Goal: Answer question/provide support: Share knowledge or assist other users

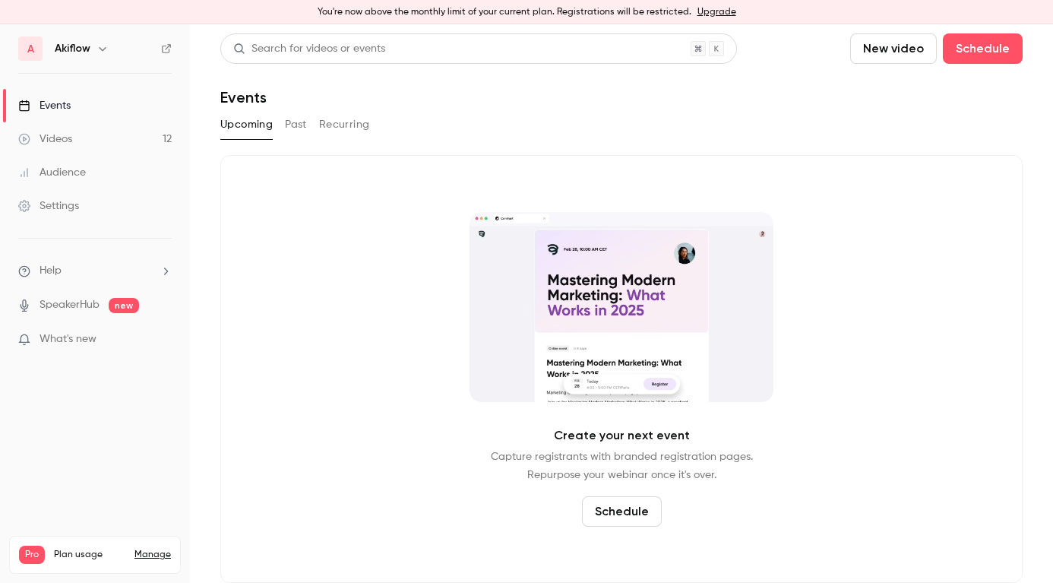
click at [296, 127] on button "Past" at bounding box center [296, 124] width 22 height 24
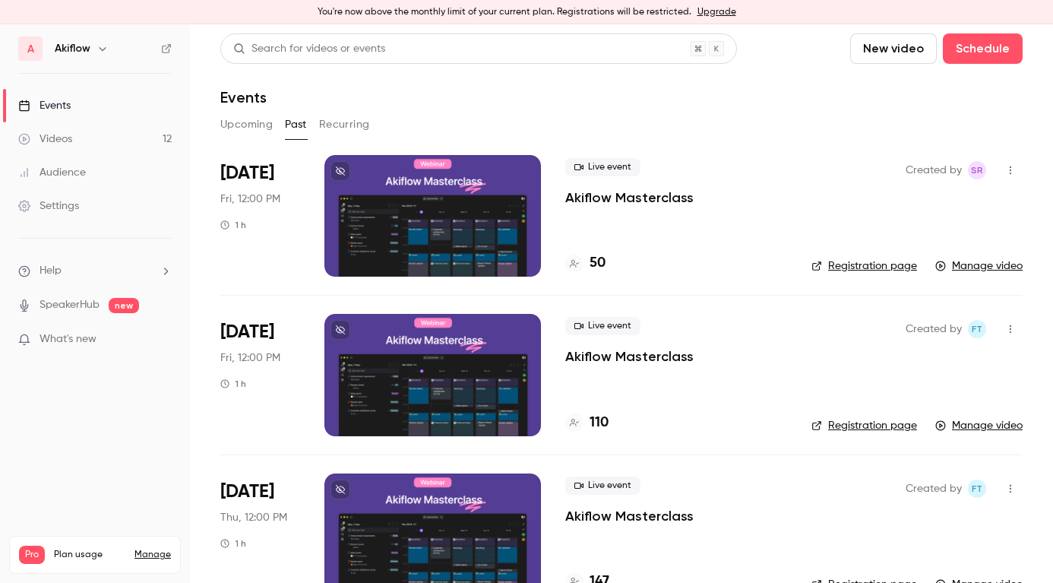
click at [669, 232] on div "Live event Akiflow Masterclass 50" at bounding box center [676, 216] width 222 height 122
click at [280, 202] on span "Fri, 12:00 PM" at bounding box center [250, 198] width 60 height 15
click at [292, 248] on div "[DATE] Fri, 12:00 PM 1 h" at bounding box center [260, 216] width 80 height 122
click at [464, 220] on div at bounding box center [432, 216] width 217 height 122
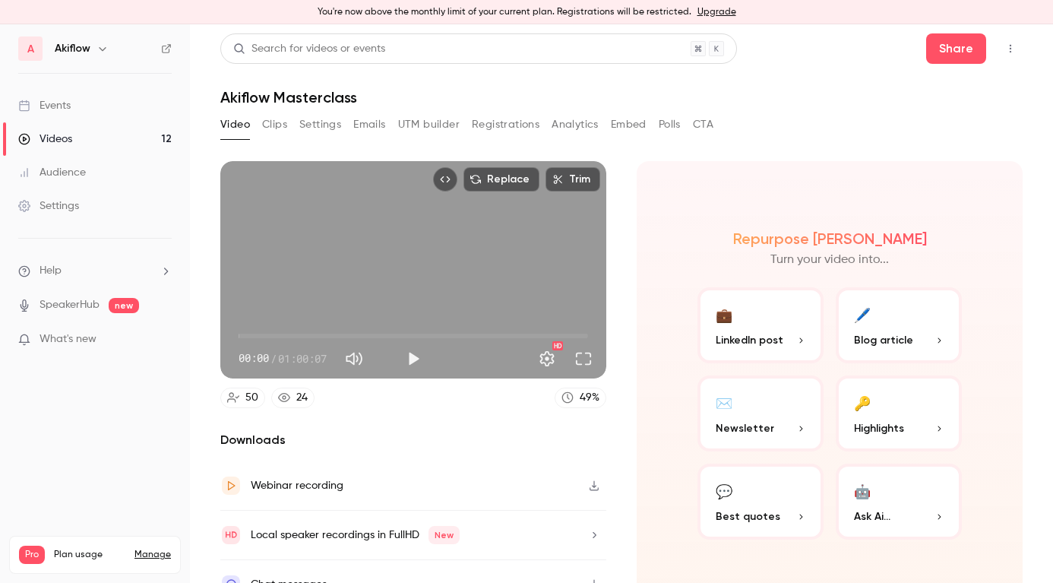
click at [371, 124] on button "Emails" at bounding box center [369, 124] width 32 height 24
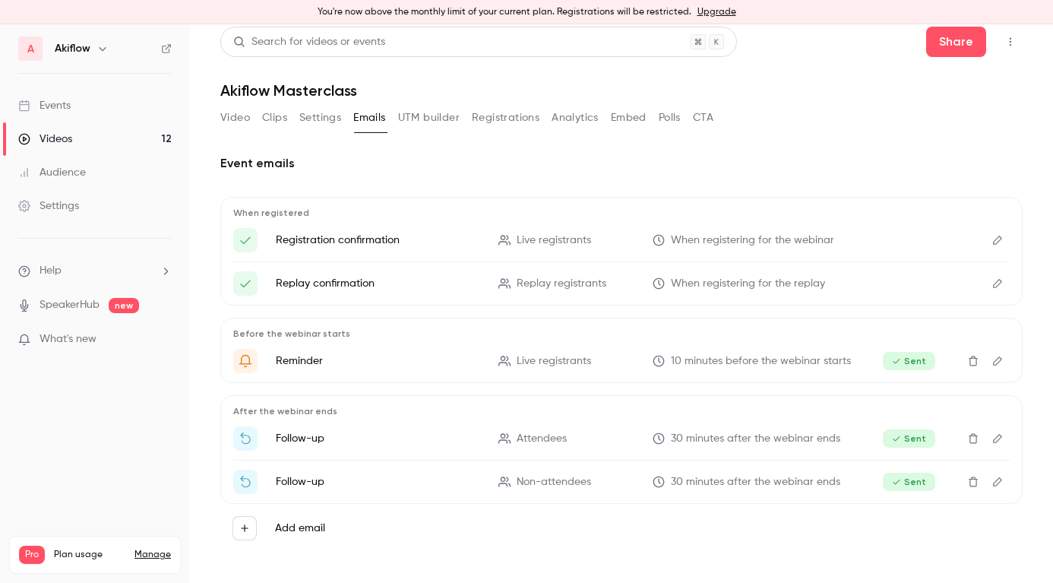
scroll to position [7, 0]
click at [520, 114] on button "Registrations" at bounding box center [506, 118] width 68 height 24
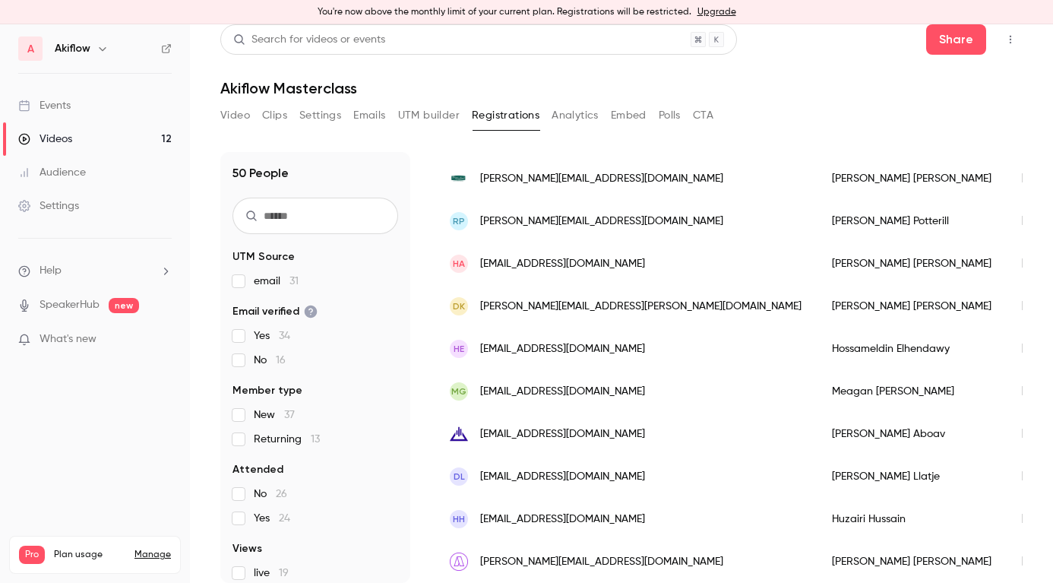
click at [817, 524] on div "[PERSON_NAME]" at bounding box center [912, 519] width 190 height 43
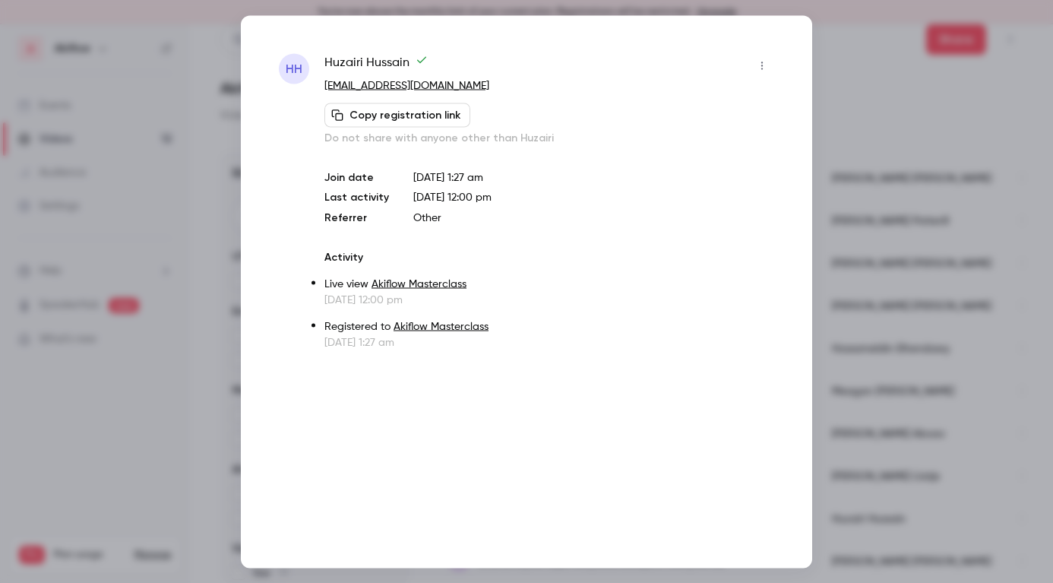
click at [893, 257] on div at bounding box center [526, 291] width 1053 height 583
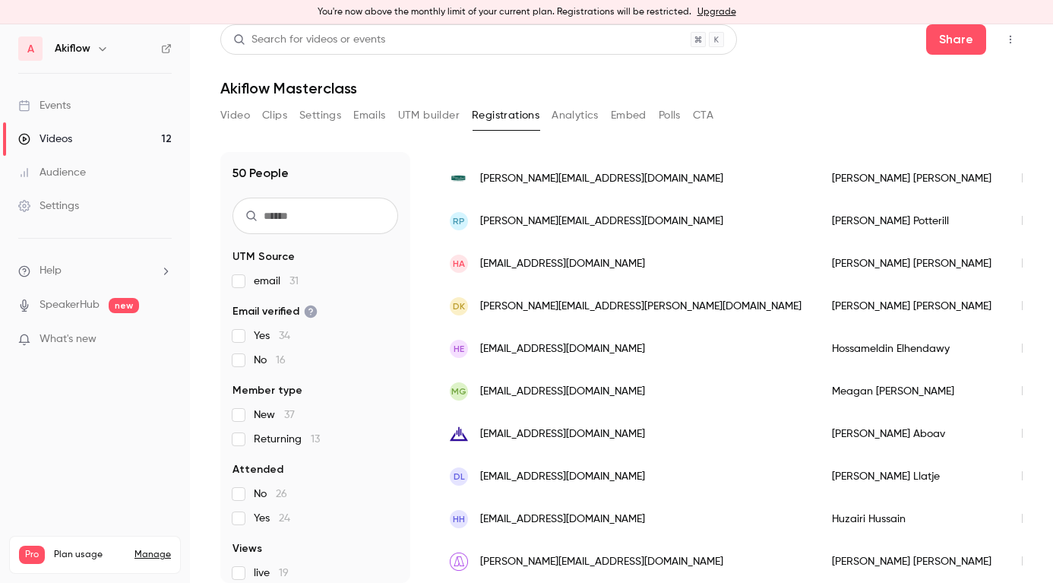
click at [817, 517] on div "[PERSON_NAME]" at bounding box center [912, 519] width 190 height 43
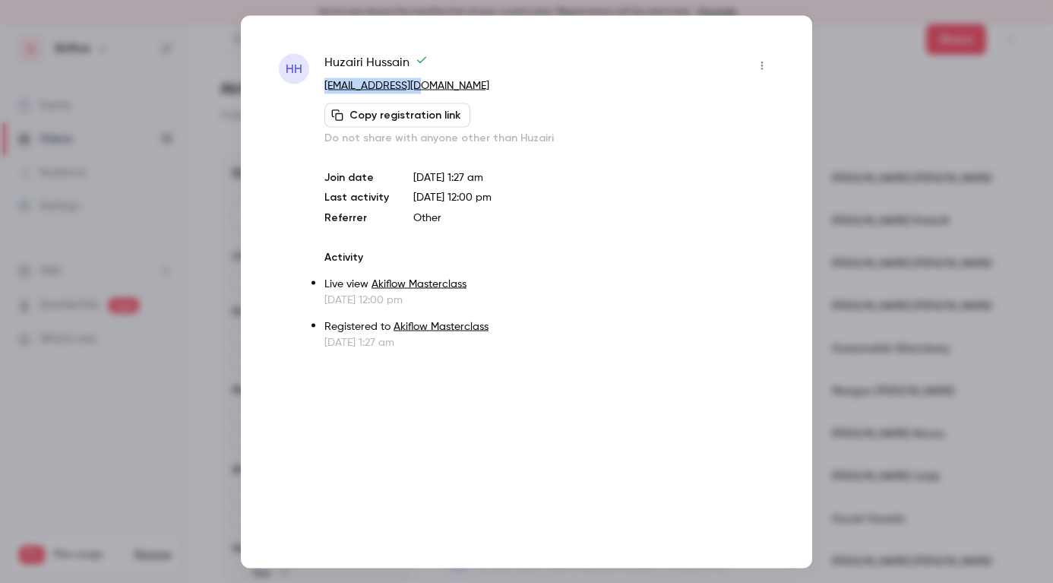
drag, startPoint x: 420, startPoint y: 88, endPoint x: 320, endPoint y: 88, distance: 100.3
click at [320, 88] on div "HH [PERSON_NAME] [PERSON_NAME][EMAIL_ADDRESS][DOMAIN_NAME] Copy registration li…" at bounding box center [526, 201] width 495 height 296
copy link "[EMAIL_ADDRESS][DOMAIN_NAME]"
click at [450, 95] on div "[PERSON_NAME] [PERSON_NAME][EMAIL_ADDRESS][DOMAIN_NAME] Copy registration link …" at bounding box center [549, 99] width 450 height 92
drag, startPoint x: 441, startPoint y: 83, endPoint x: 323, endPoint y: 83, distance: 117.7
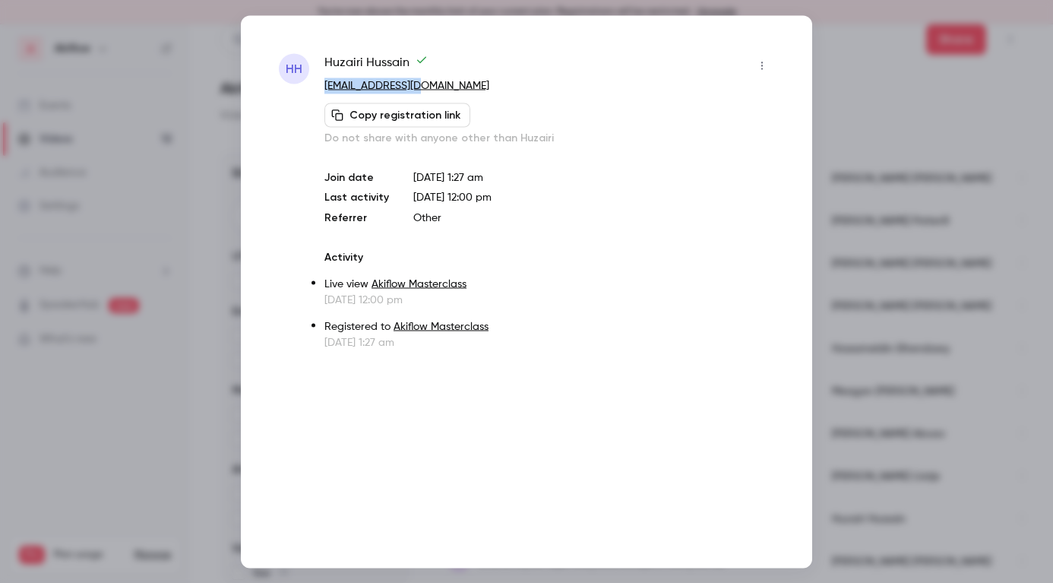
click at [323, 83] on div "HH [PERSON_NAME] [PERSON_NAME][EMAIL_ADDRESS][DOMAIN_NAME] Copy registration li…" at bounding box center [526, 201] width 495 height 296
copy link "[EMAIL_ADDRESS][DOMAIN_NAME]"
click at [848, 154] on div at bounding box center [526, 291] width 1053 height 583
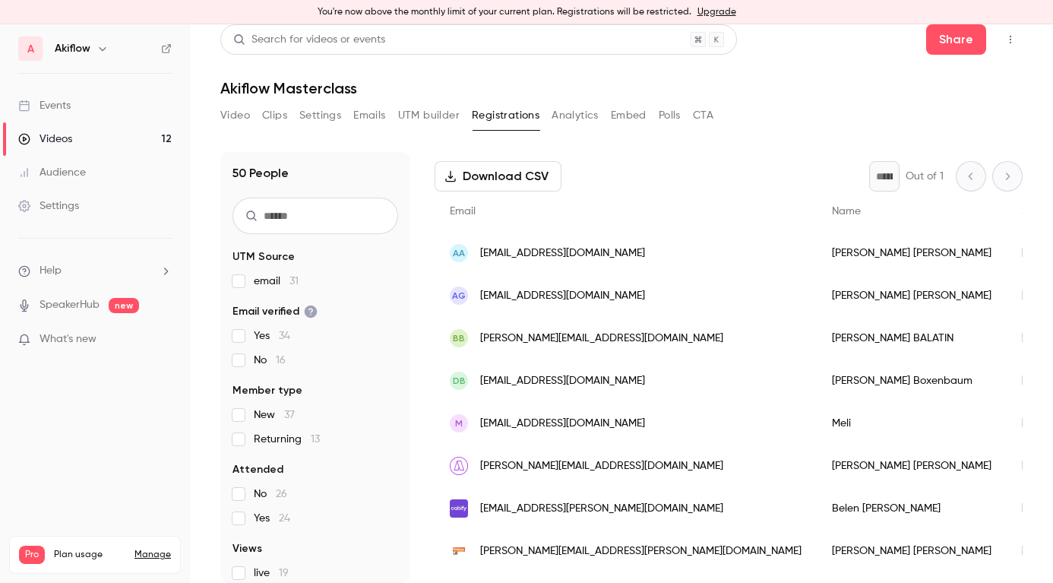
scroll to position [71, 0]
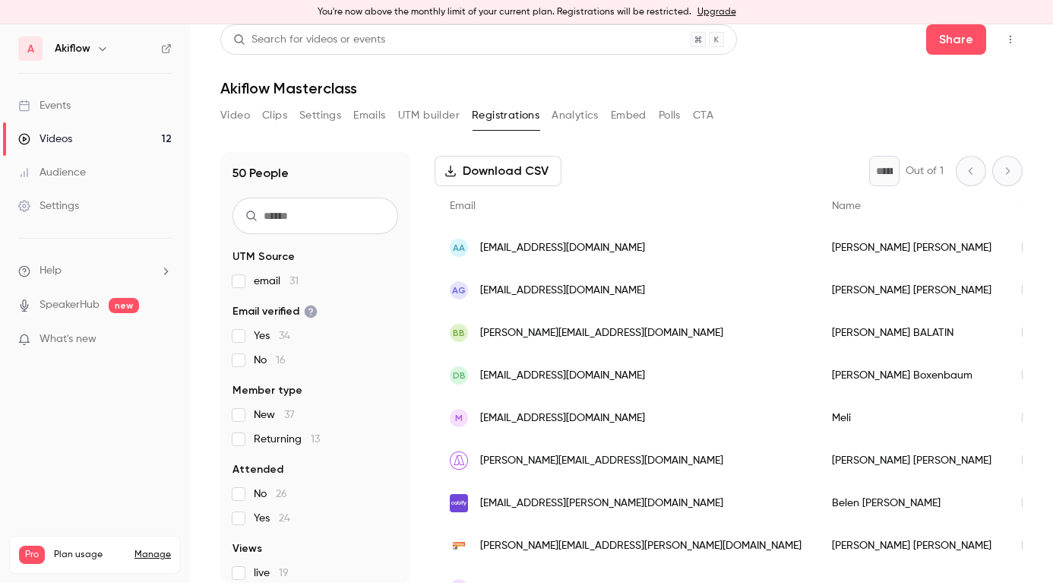
click at [817, 409] on div "Meli" at bounding box center [912, 418] width 190 height 43
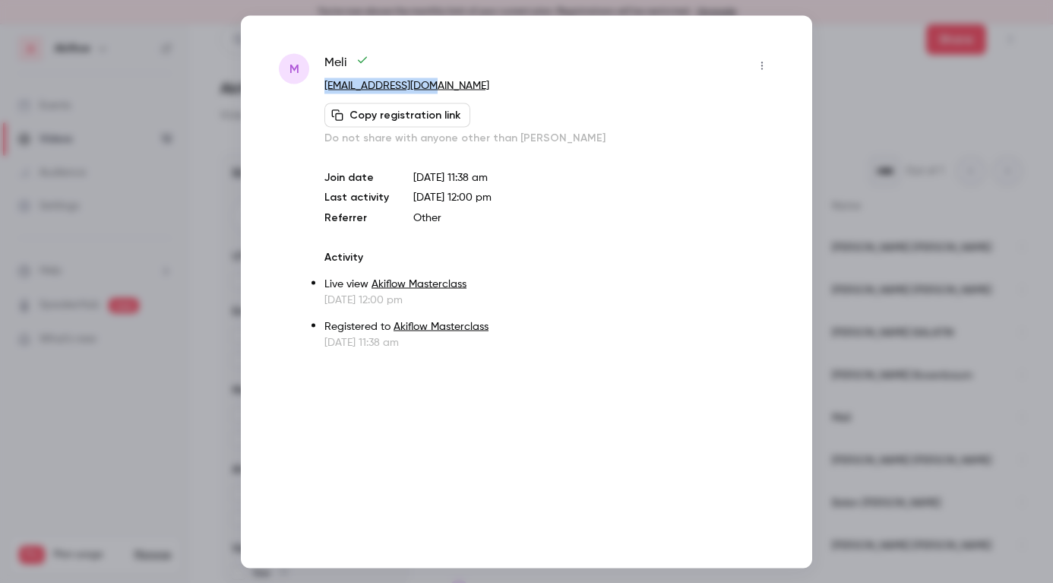
drag, startPoint x: 447, startPoint y: 90, endPoint x: 321, endPoint y: 90, distance: 126.1
click at [321, 90] on div "M Meli [EMAIL_ADDRESS][DOMAIN_NAME] Copy registration link Do not share with an…" at bounding box center [526, 201] width 495 height 296
copy link "[EMAIL_ADDRESS][DOMAIN_NAME]"
